Goal: Task Accomplishment & Management: Manage account settings

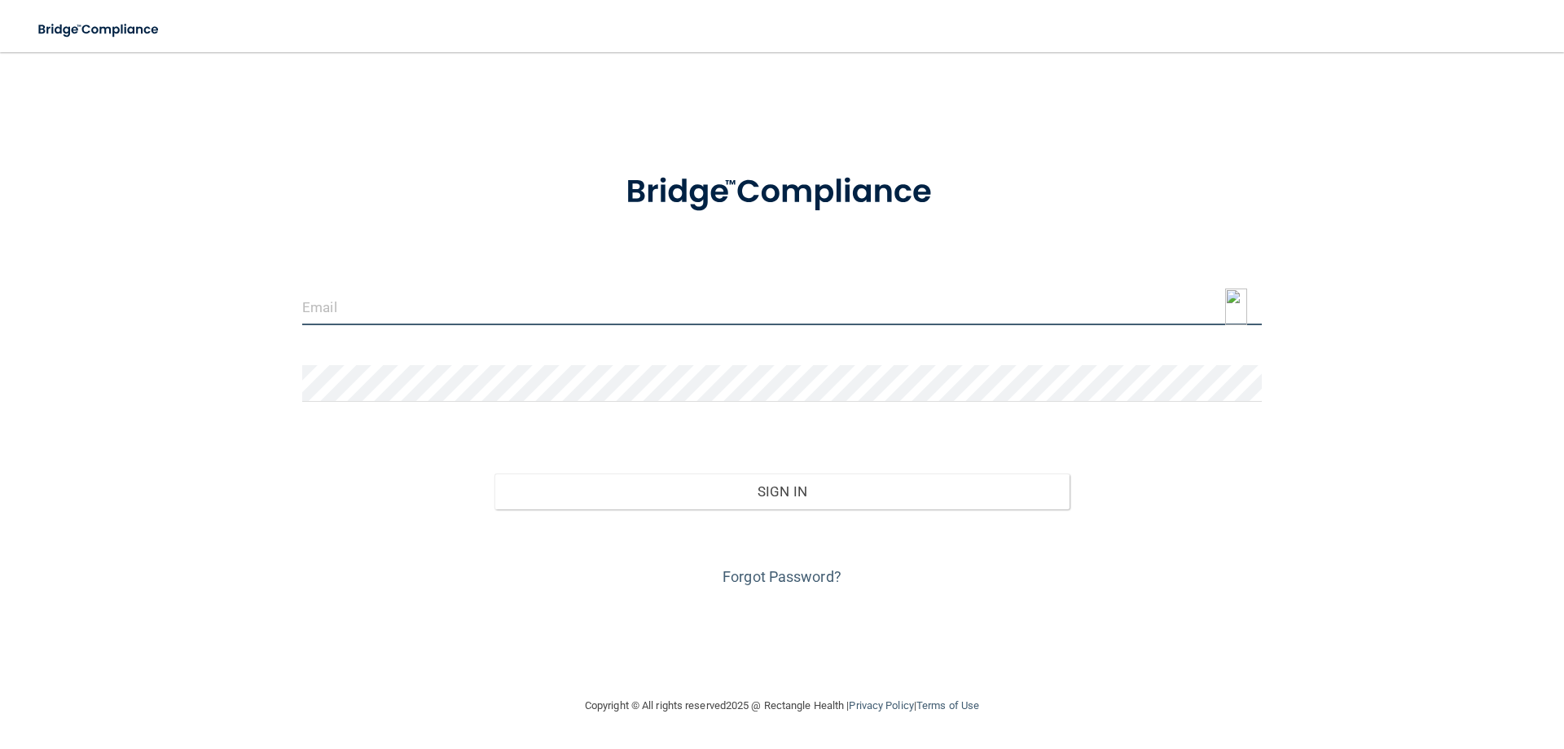
click at [1029, 323] on input "email" at bounding box center [782, 306] width 960 height 37
click at [1240, 298] on img at bounding box center [1236, 306] width 22 height 37
drag, startPoint x: 670, startPoint y: 314, endPoint x: 681, endPoint y: 314, distance: 10.6
click at [671, 314] on input "email" at bounding box center [782, 306] width 960 height 37
click at [1230, 310] on img at bounding box center [1236, 306] width 22 height 37
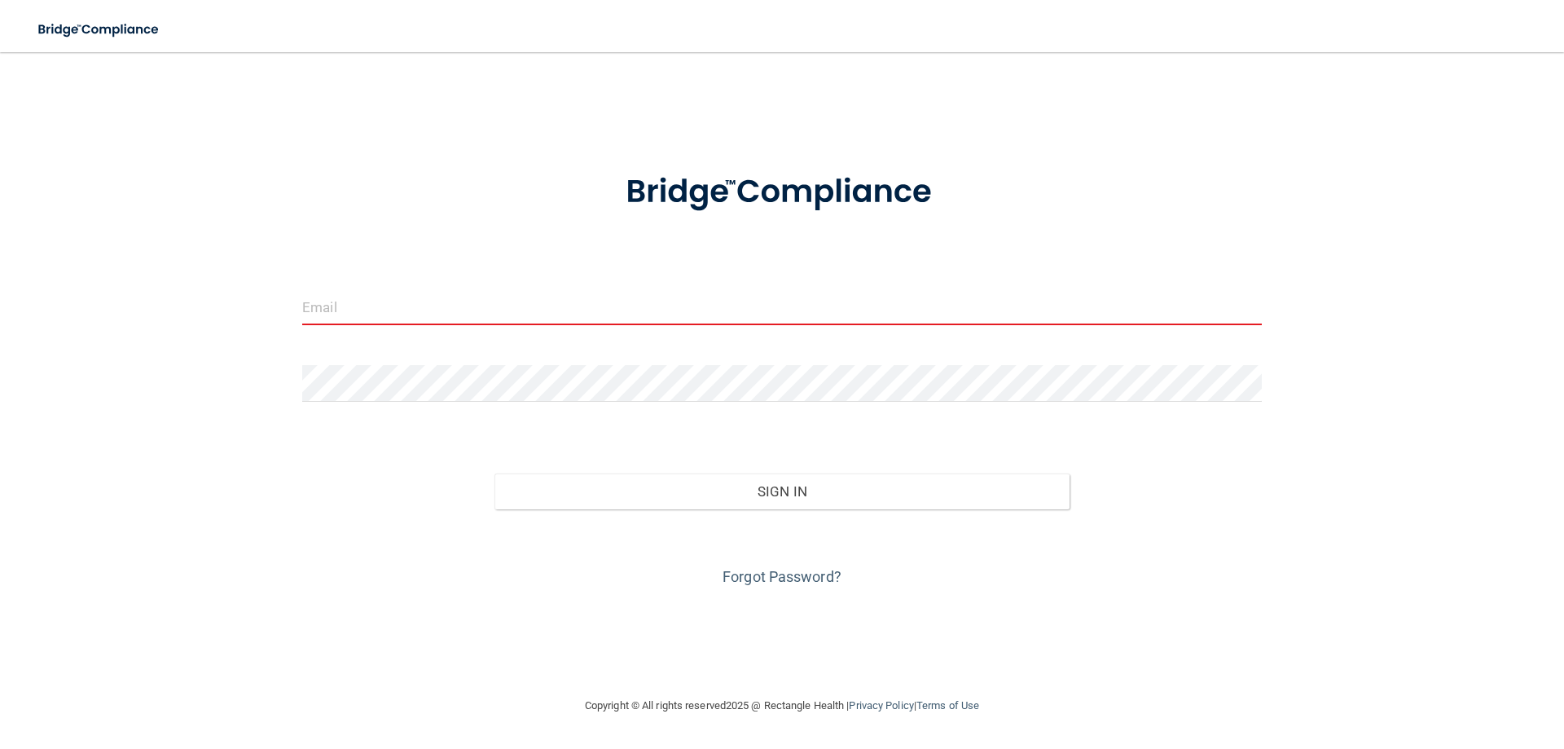
click at [1169, 301] on input "email" at bounding box center [782, 306] width 960 height 37
click at [1237, 304] on img at bounding box center [1236, 306] width 22 height 37
click at [1155, 292] on input "email" at bounding box center [782, 306] width 960 height 37
click at [1235, 307] on img at bounding box center [1236, 306] width 22 height 37
click at [468, 319] on input "email" at bounding box center [782, 306] width 960 height 37
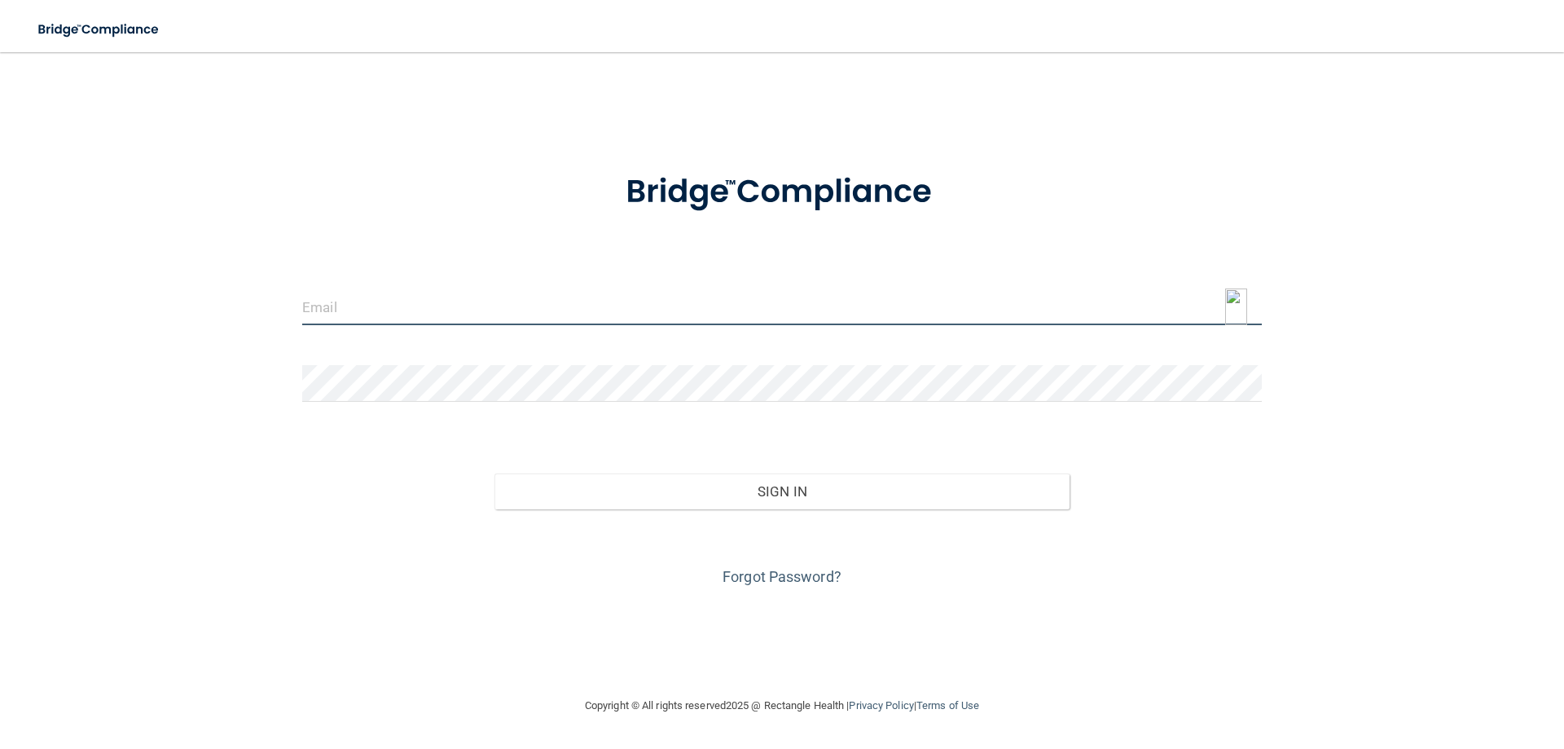
click at [1229, 309] on img at bounding box center [1236, 306] width 22 height 37
click at [706, 306] on input "email" at bounding box center [782, 306] width 960 height 37
type input "[EMAIL_ADDRESS][DOMAIN_NAME]"
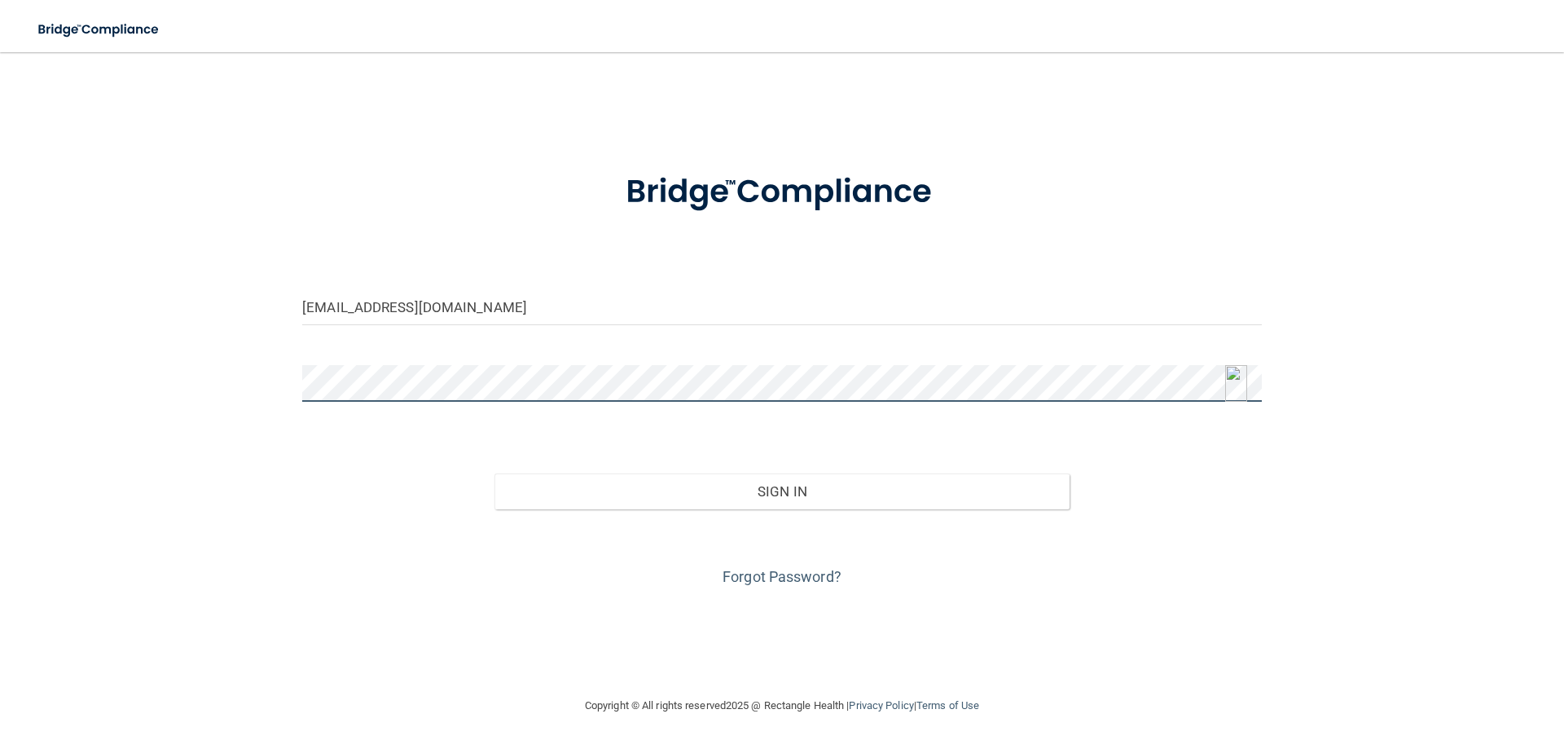
click at [1238, 383] on img at bounding box center [1236, 383] width 22 height 37
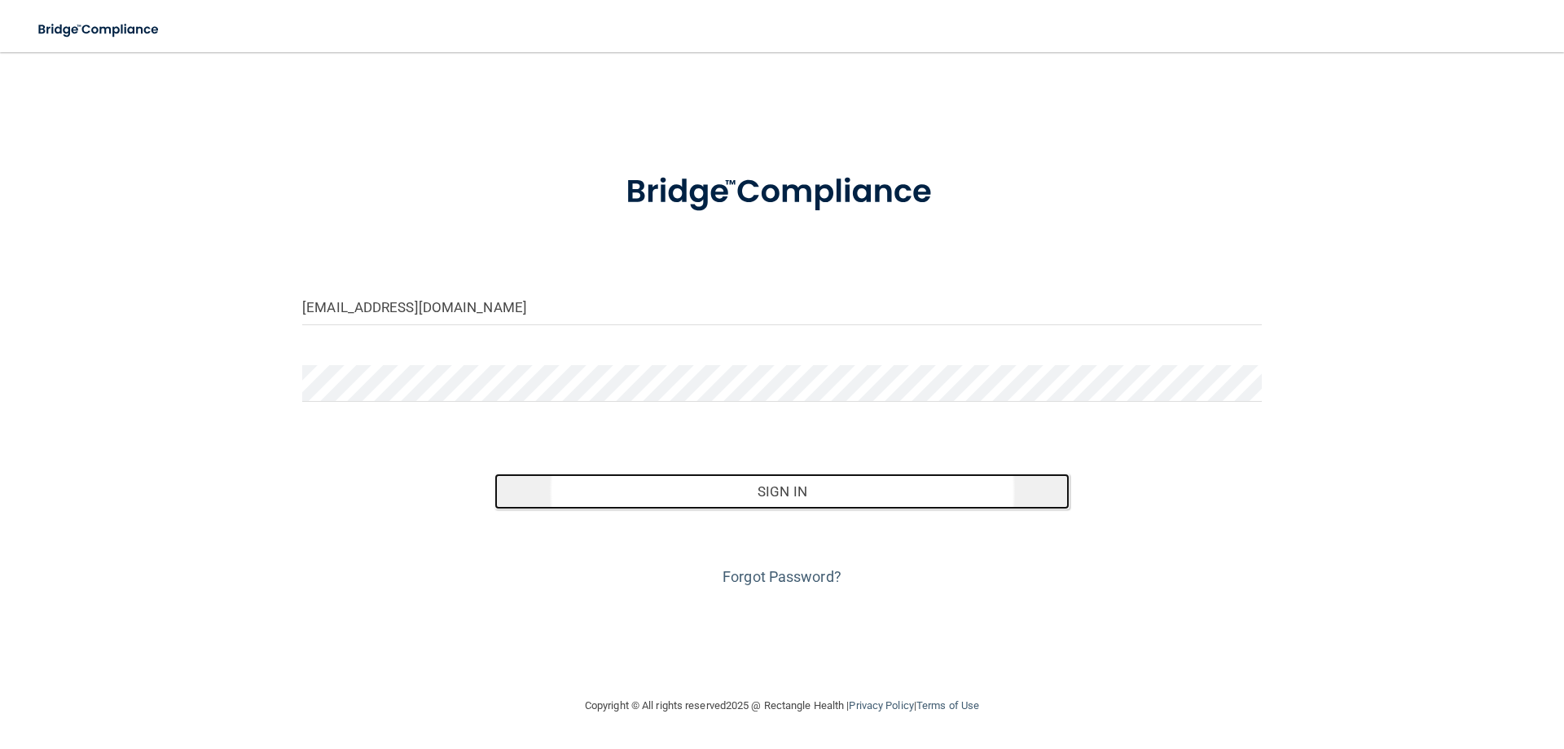
click at [774, 501] on button "Sign In" at bounding box center [783, 491] width 576 height 36
